Goal: Task Accomplishment & Management: Use online tool/utility

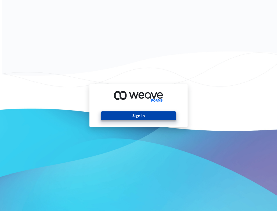
click at [118, 116] on button "Sign In" at bounding box center [138, 115] width 75 height 9
